Goal: Task Accomplishment & Management: Complete application form

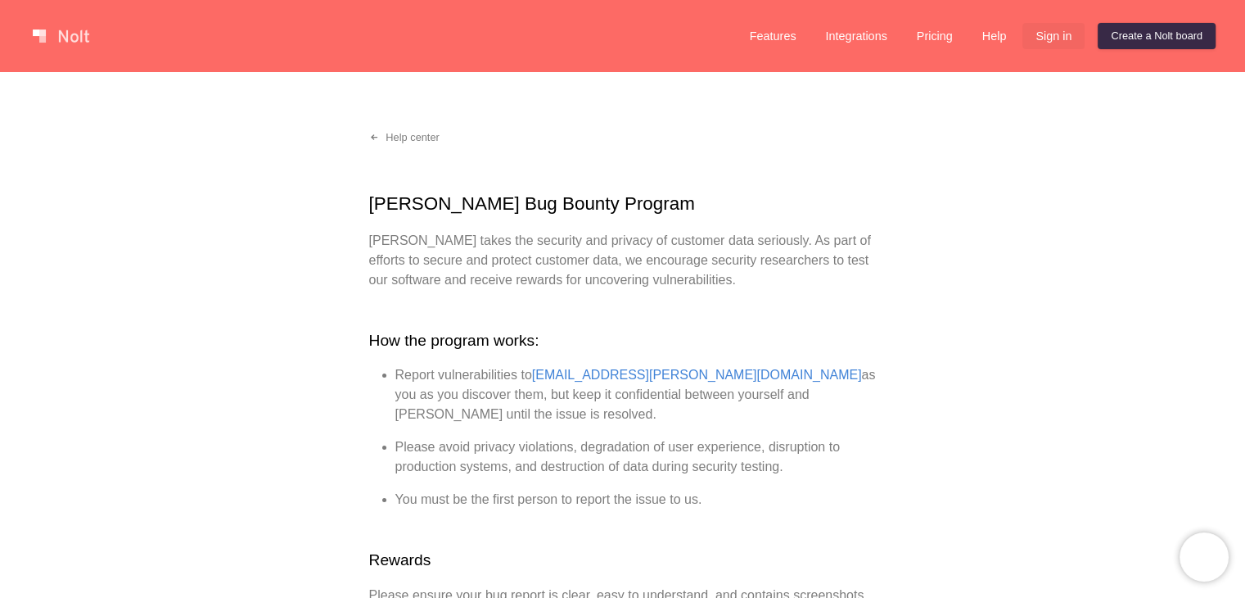
click at [1041, 29] on link "Sign in" at bounding box center [1054, 36] width 62 height 26
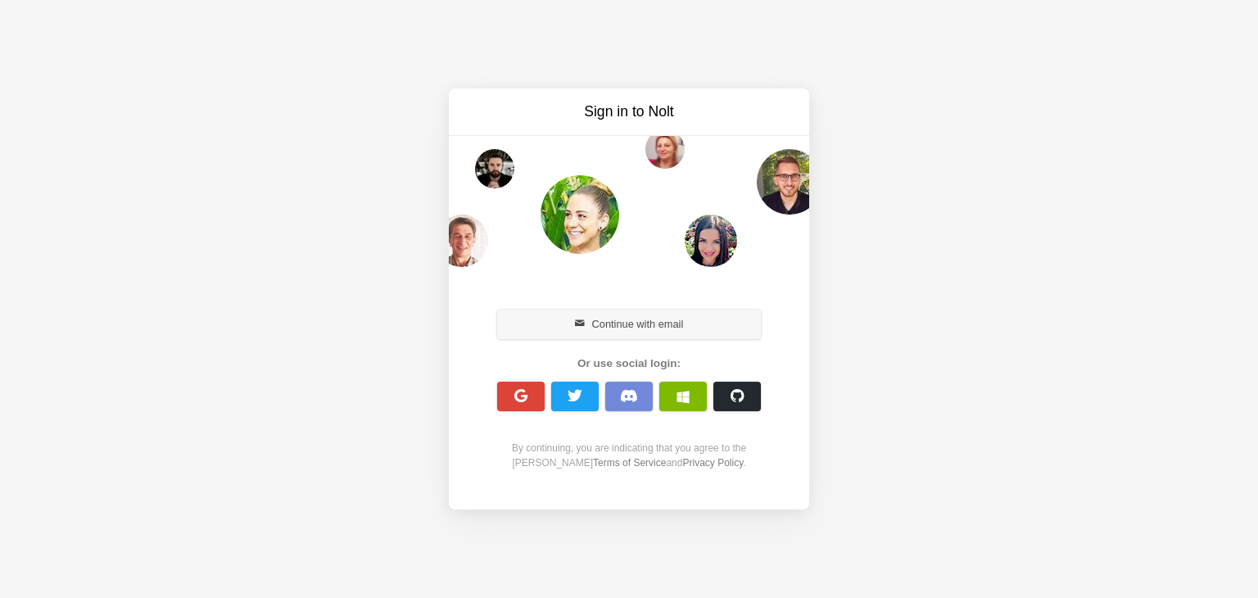
click at [636, 332] on button "Continue with email" at bounding box center [629, 323] width 264 height 29
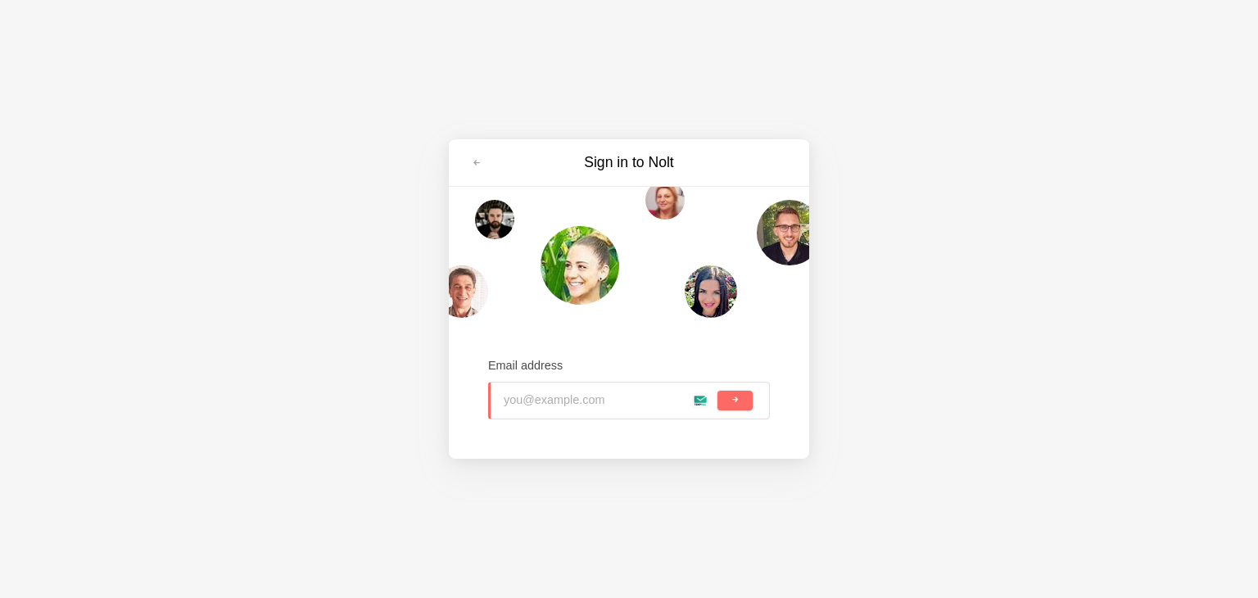
click at [698, 404] on input "email" at bounding box center [609, 400] width 210 height 36
click at [744, 405] on button "submit" at bounding box center [734, 401] width 35 height 20
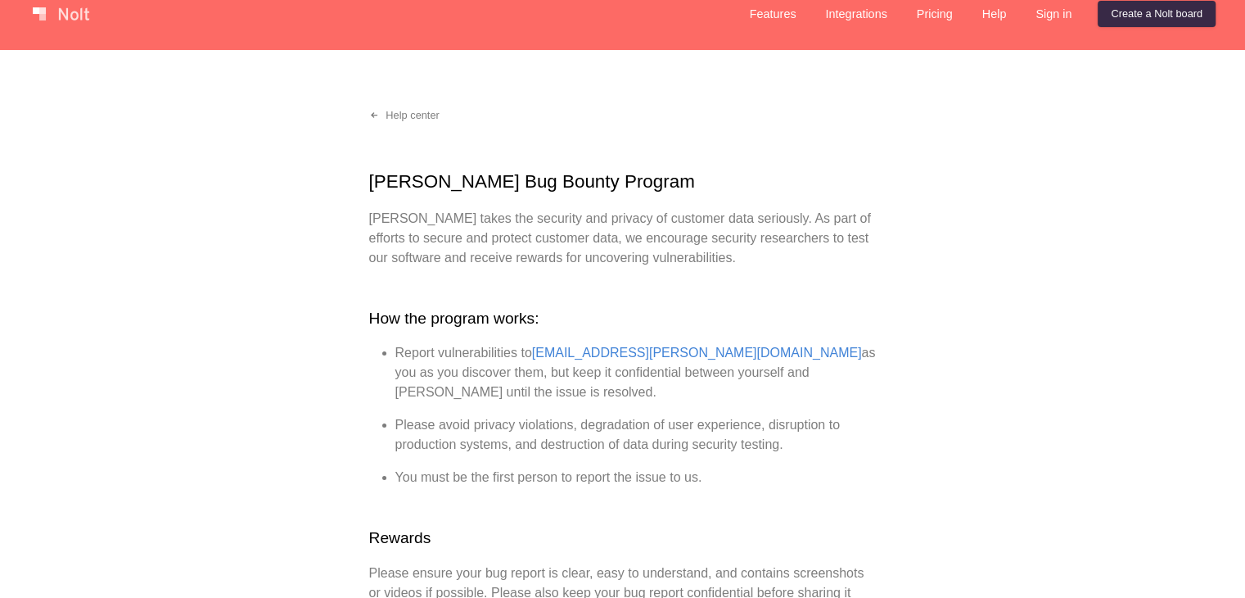
scroll to position [23, 0]
click at [1053, 24] on link "Sign in" at bounding box center [1054, 13] width 62 height 26
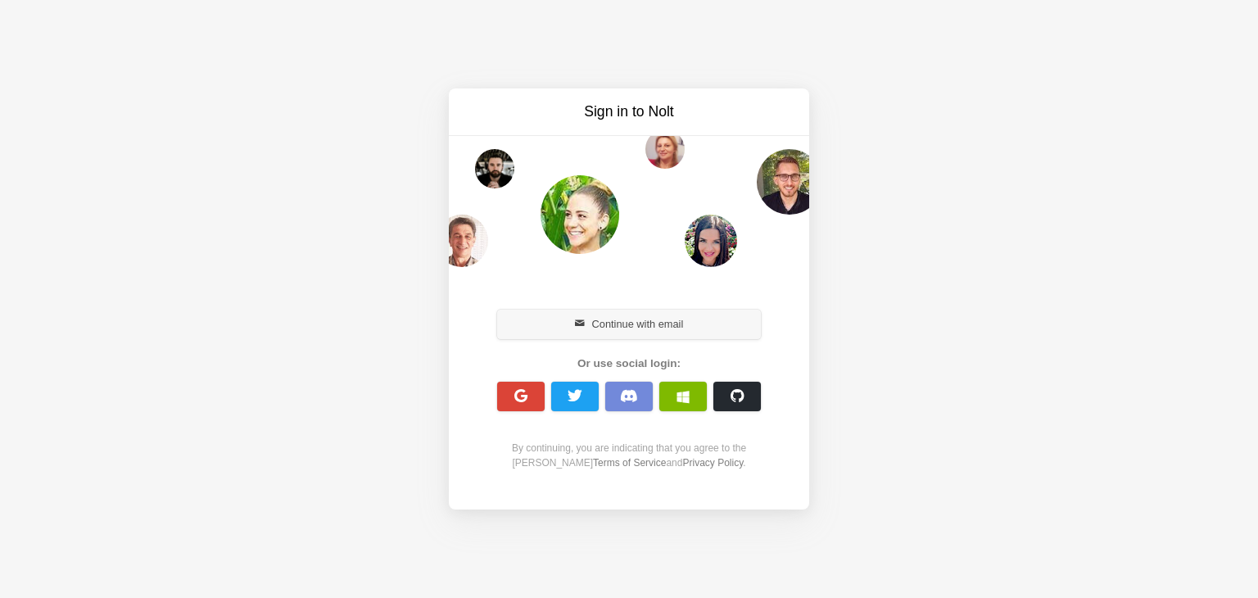
click at [622, 325] on button "Continue with email" at bounding box center [629, 323] width 264 height 29
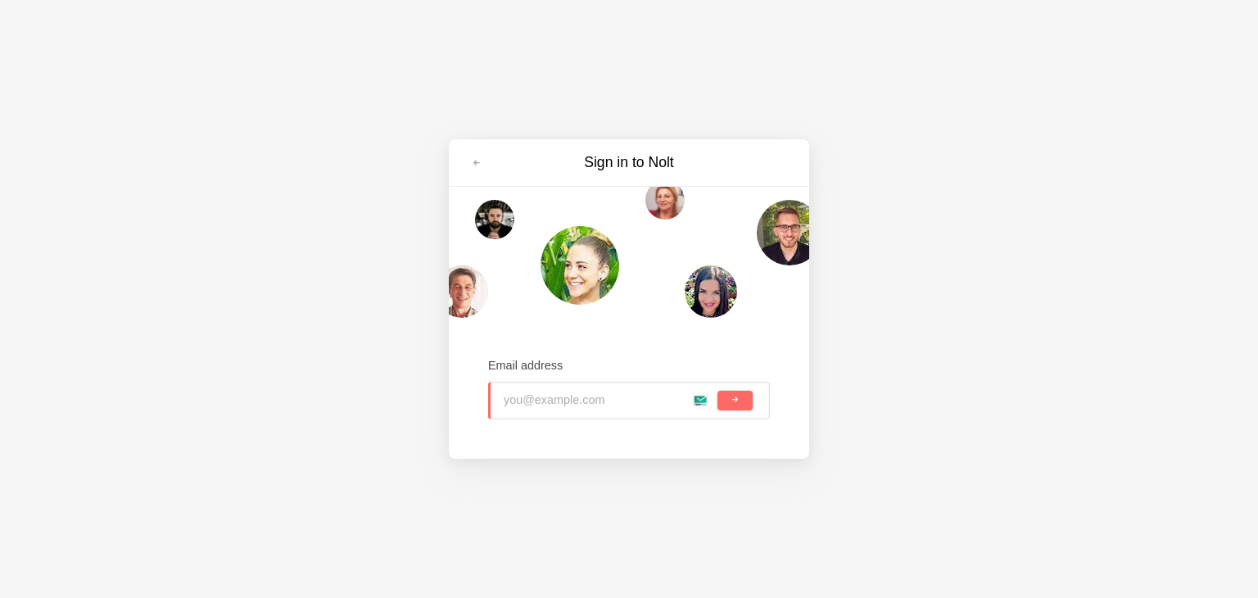
click at [689, 400] on input "email" at bounding box center [609, 400] width 210 height 36
click at [701, 397] on input "email" at bounding box center [609, 400] width 210 height 36
click at [698, 395] on input "email" at bounding box center [609, 400] width 210 height 36
click at [726, 404] on button "submit" at bounding box center [734, 401] width 35 height 20
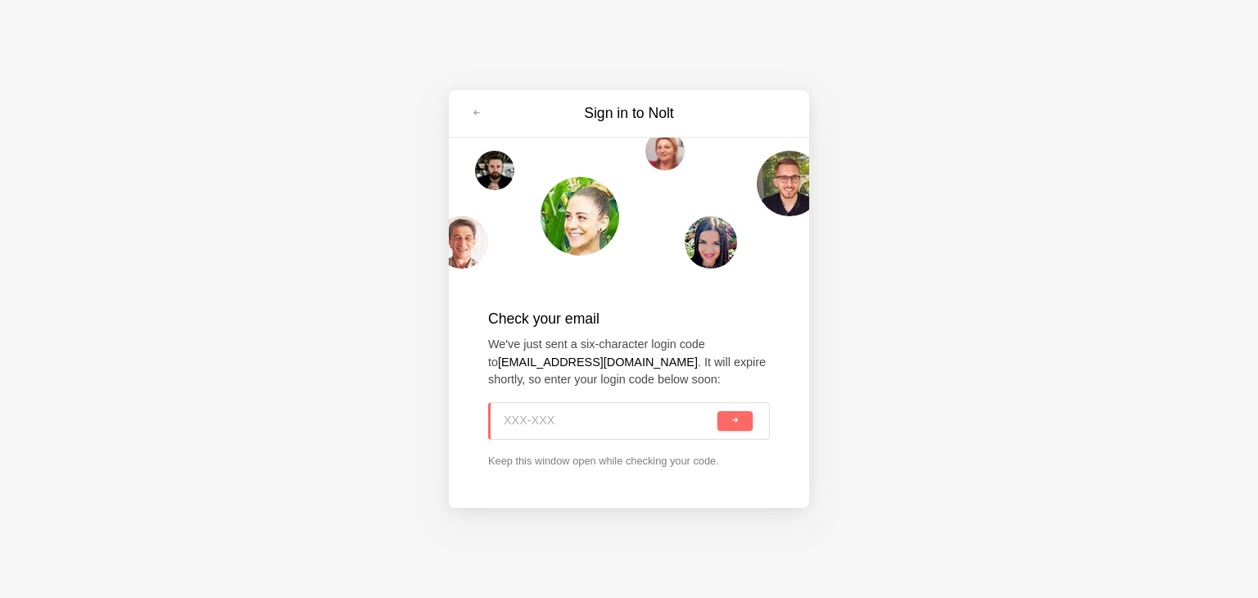
type input "SDE-94W"
click at [577, 413] on input "SDE-94W" at bounding box center [609, 421] width 210 height 36
drag, startPoint x: 577, startPoint y: 413, endPoint x: 537, endPoint y: 422, distance: 41.1
click at [537, 422] on input "SDE-94W" at bounding box center [609, 421] width 210 height 36
click at [737, 423] on span "submit" at bounding box center [734, 420] width 9 height 9
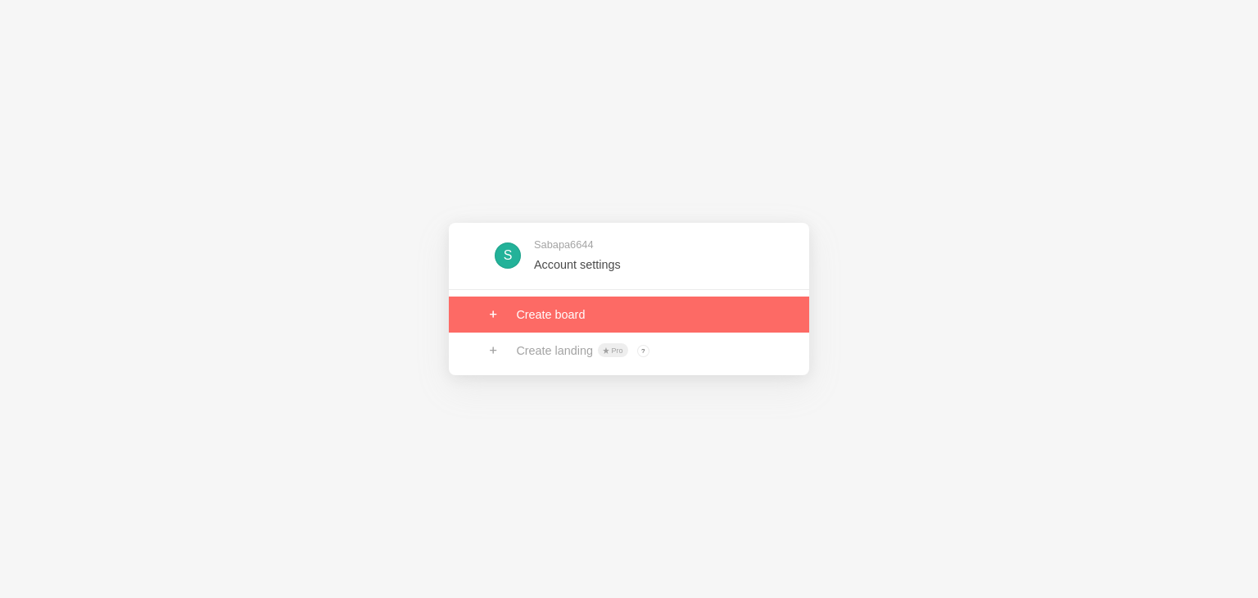
click at [625, 323] on link at bounding box center [629, 314] width 360 height 36
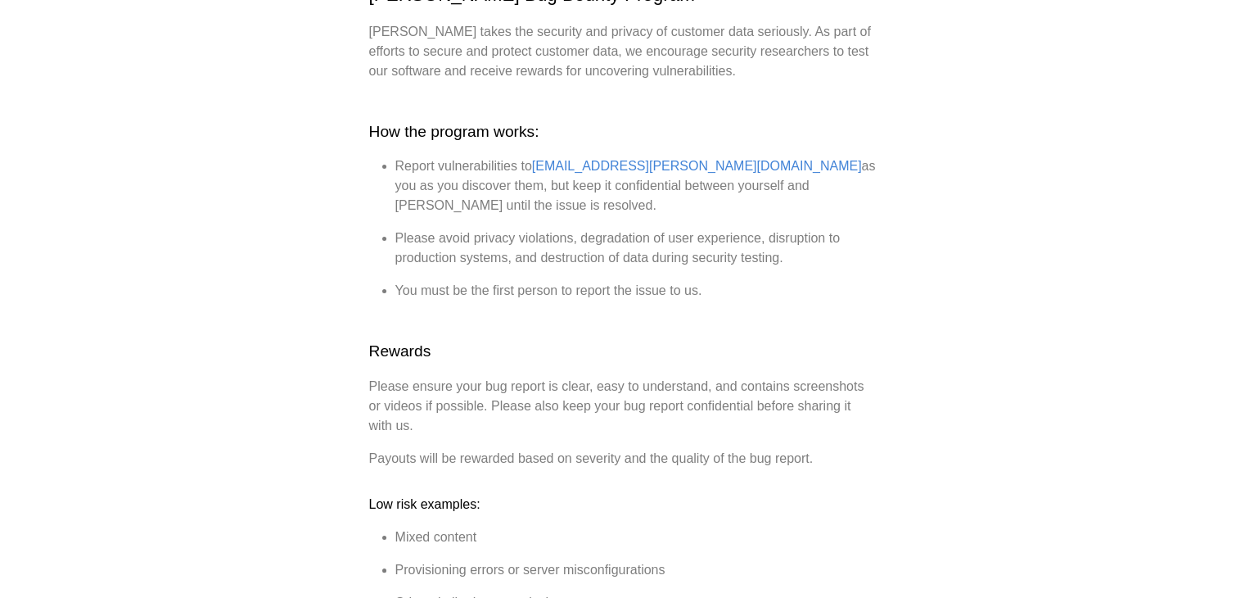
scroll to position [212, 0]
